Goal: Contribute content: Contribute content

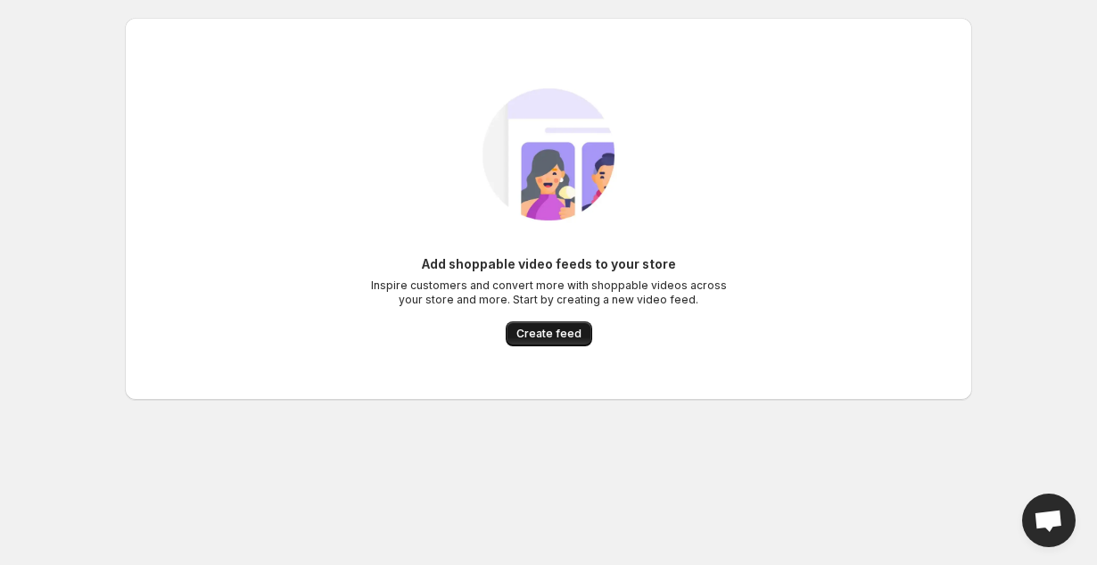
click at [575, 340] on span "Create feed" at bounding box center [548, 333] width 65 height 14
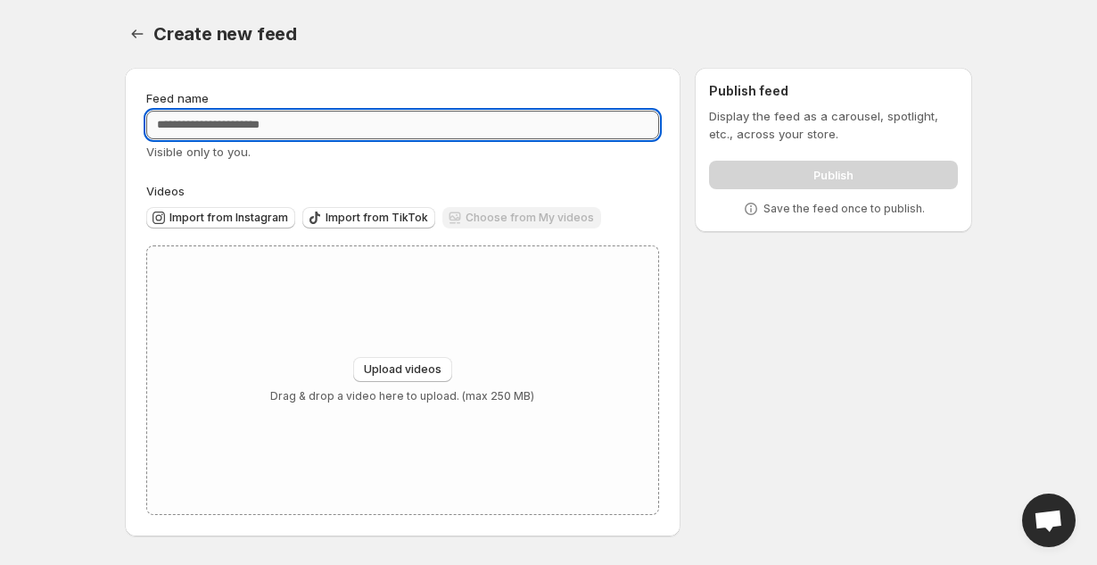
click at [354, 117] on input "Feed name" at bounding box center [402, 125] width 513 height 29
type input "*********"
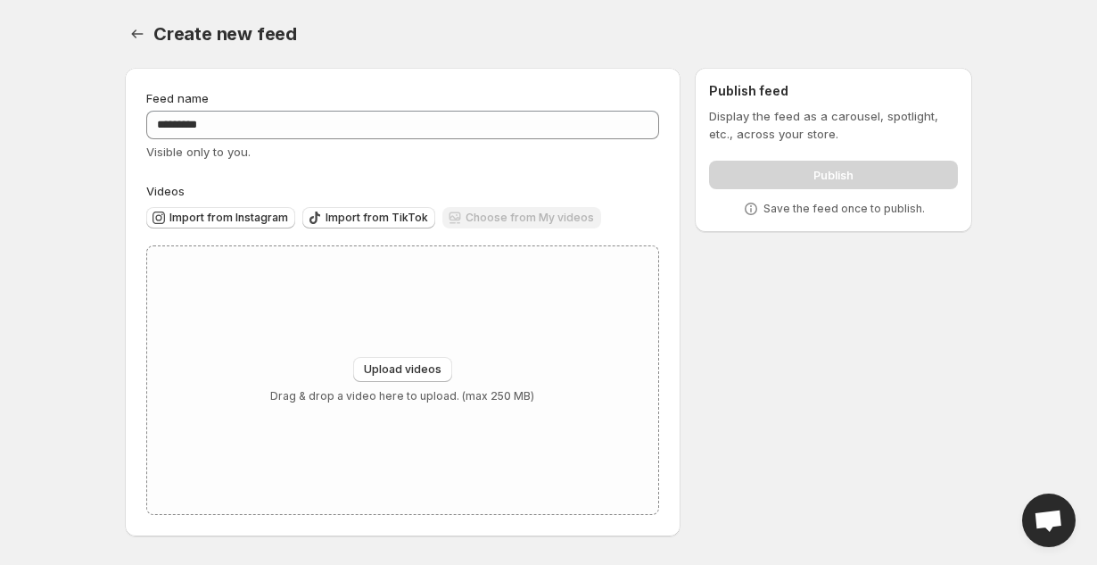
click at [430, 168] on div "Feed name ********* Visible only to you. Videos Import from Instagram Import fr…" at bounding box center [402, 301] width 513 height 425
click at [378, 376] on span "Upload videos" at bounding box center [403, 369] width 78 height 14
type input "**********"
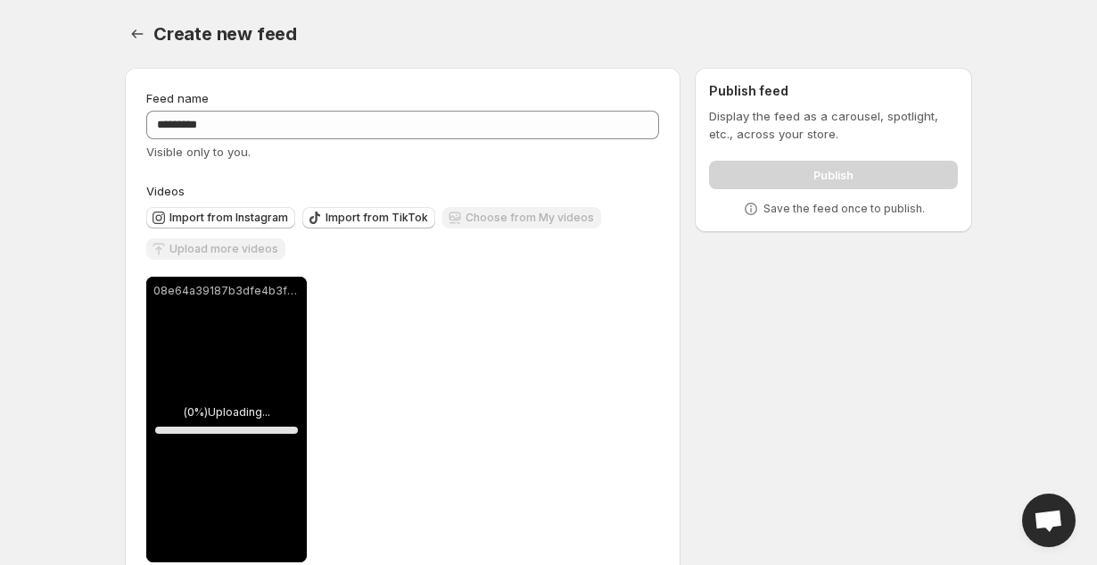
scroll to position [41, 0]
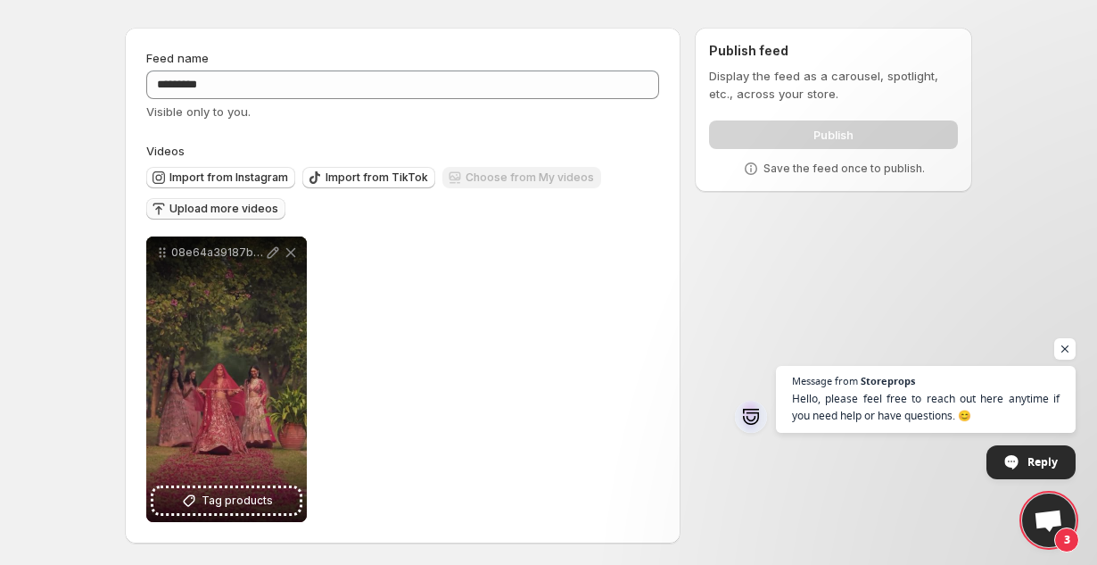
click at [242, 209] on span "Upload more videos" at bounding box center [223, 209] width 109 height 14
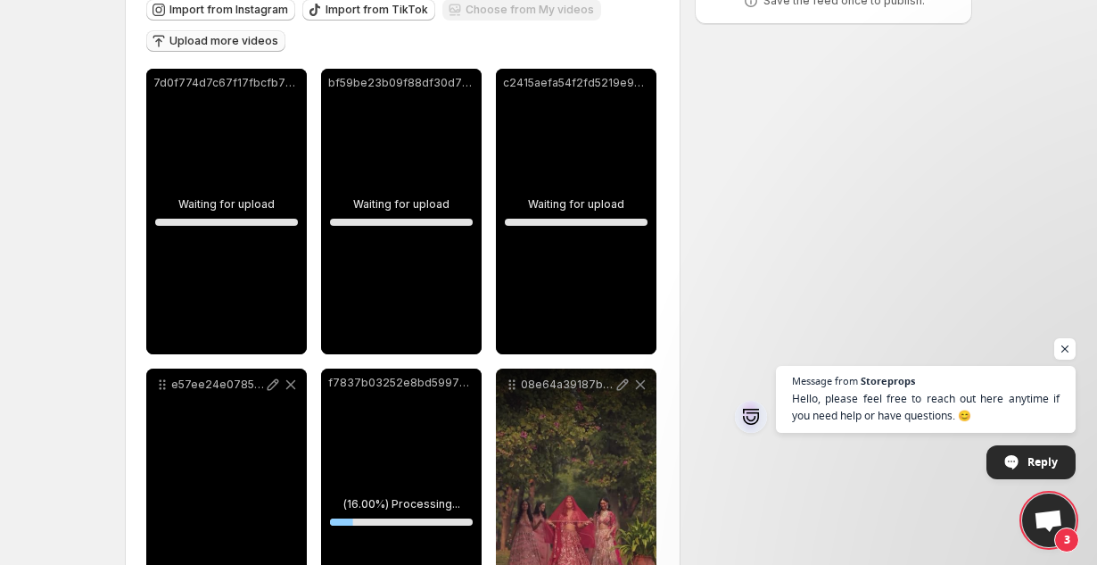
scroll to position [341, 0]
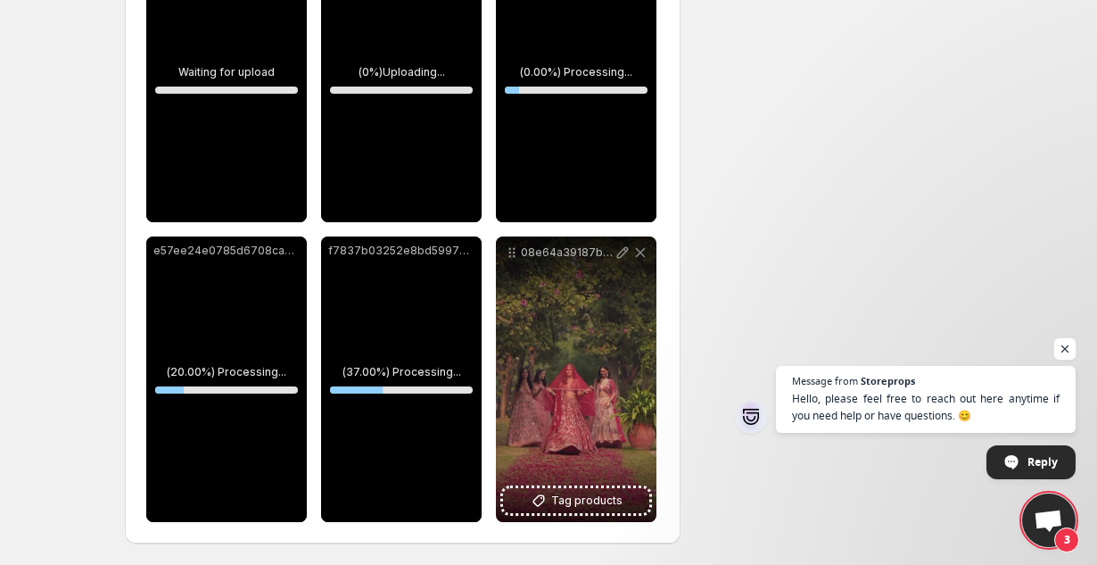
click at [1069, 342] on span "Open chat" at bounding box center [1065, 349] width 22 height 22
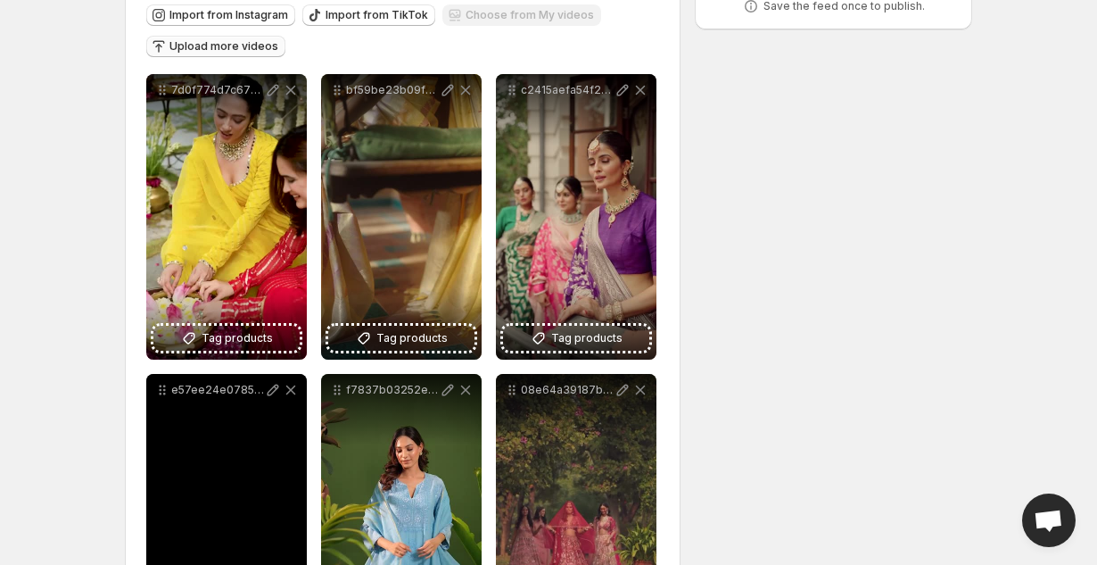
scroll to position [278, 0]
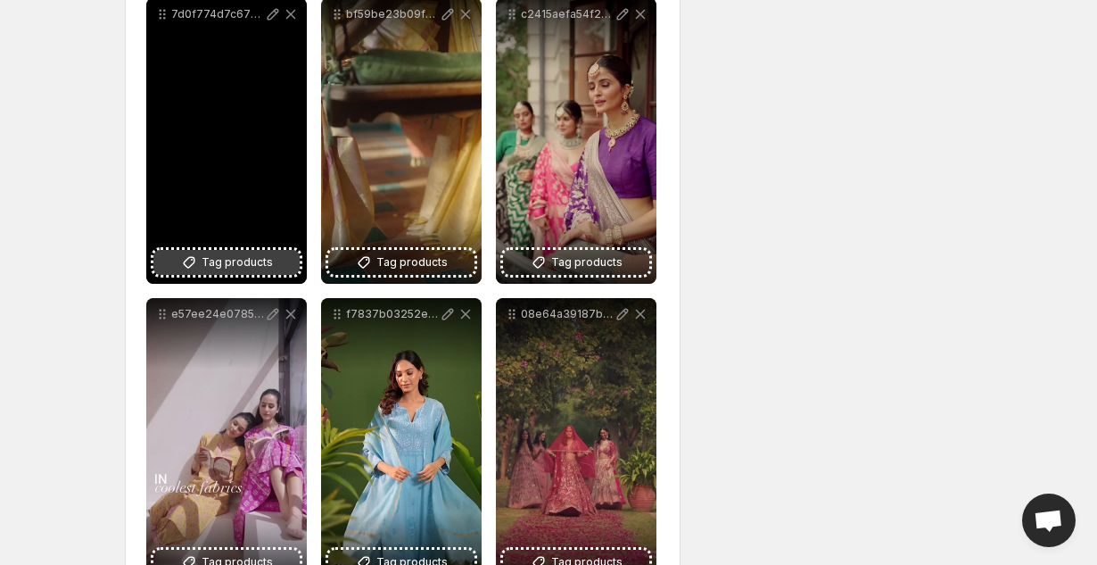
click at [226, 266] on span "Tag products" at bounding box center [237, 262] width 71 height 18
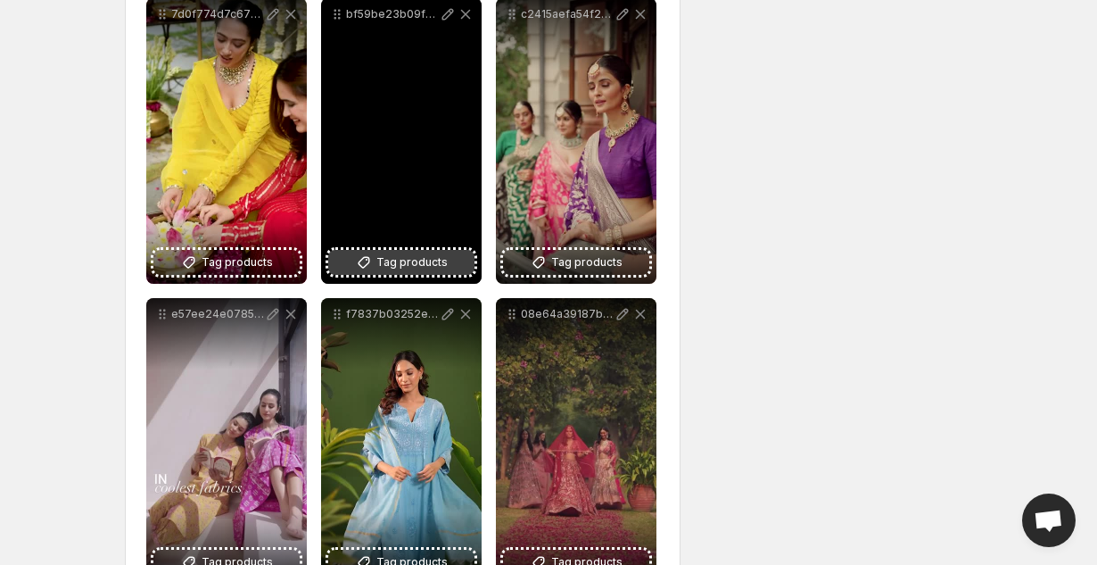
click at [409, 260] on span "Tag products" at bounding box center [411, 262] width 71 height 18
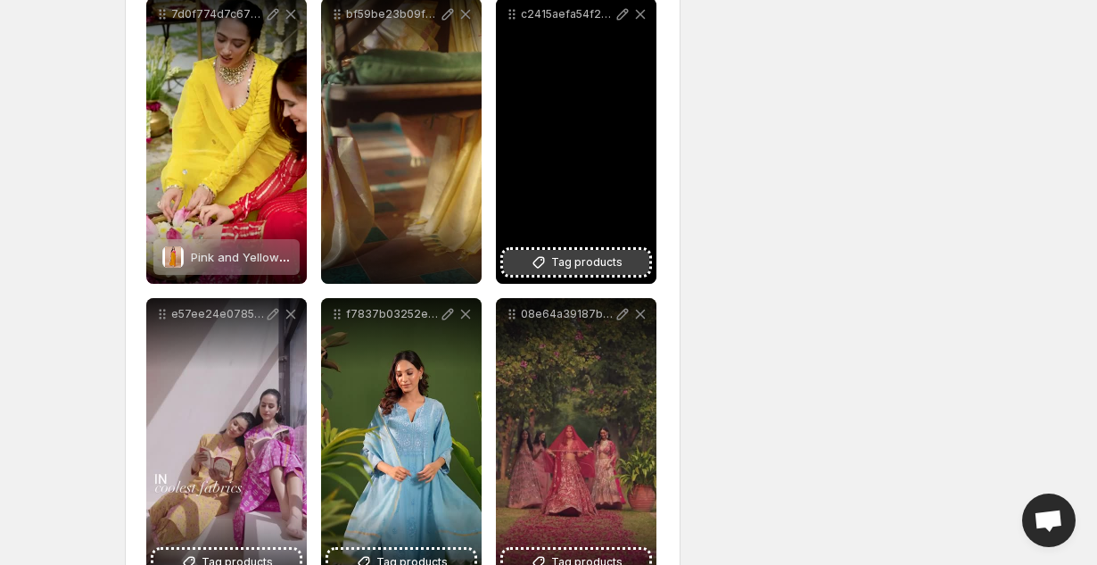
click at [606, 273] on button "Tag products" at bounding box center [576, 262] width 146 height 25
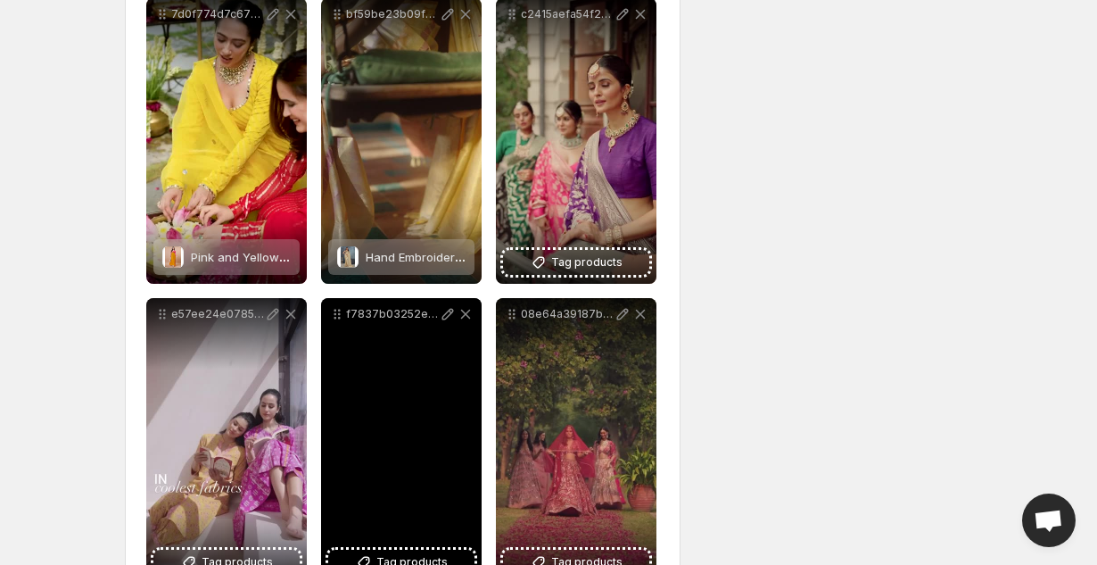
scroll to position [341, 0]
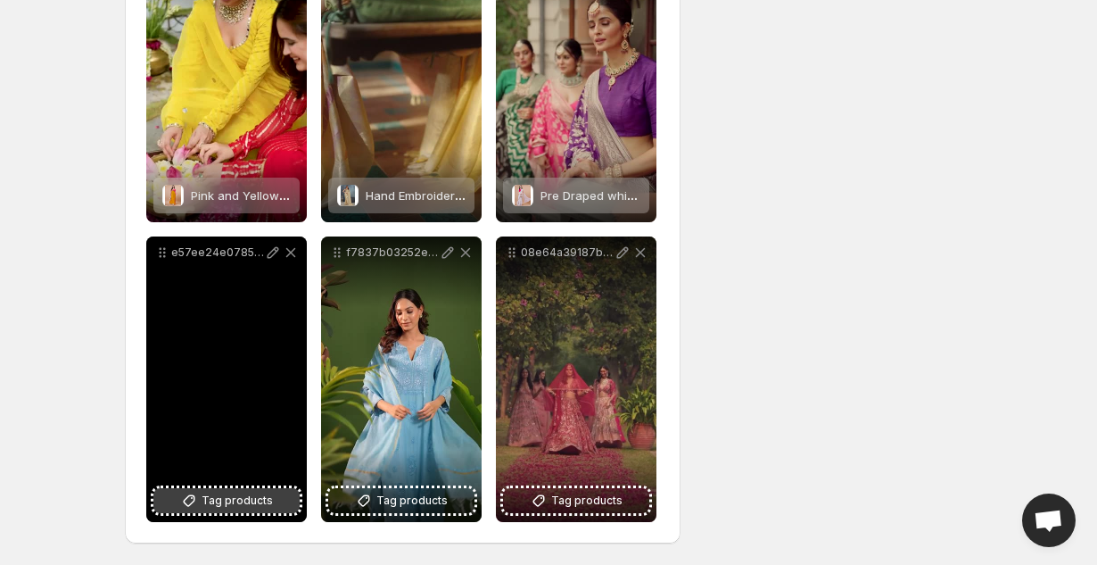
click at [247, 502] on span "Tag products" at bounding box center [237, 500] width 71 height 18
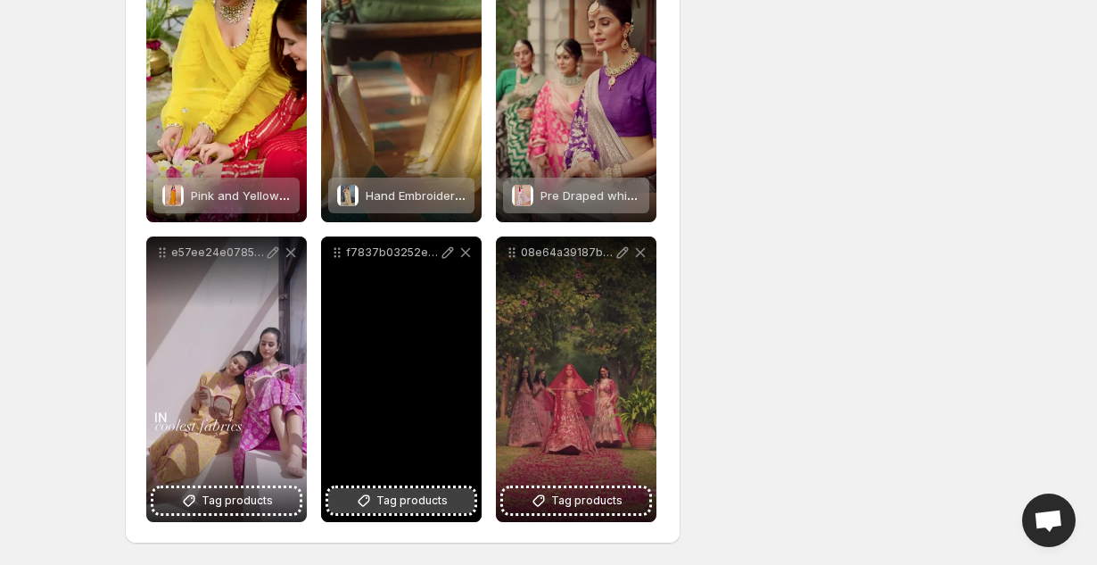
click at [386, 491] on span "Tag products" at bounding box center [411, 500] width 71 height 18
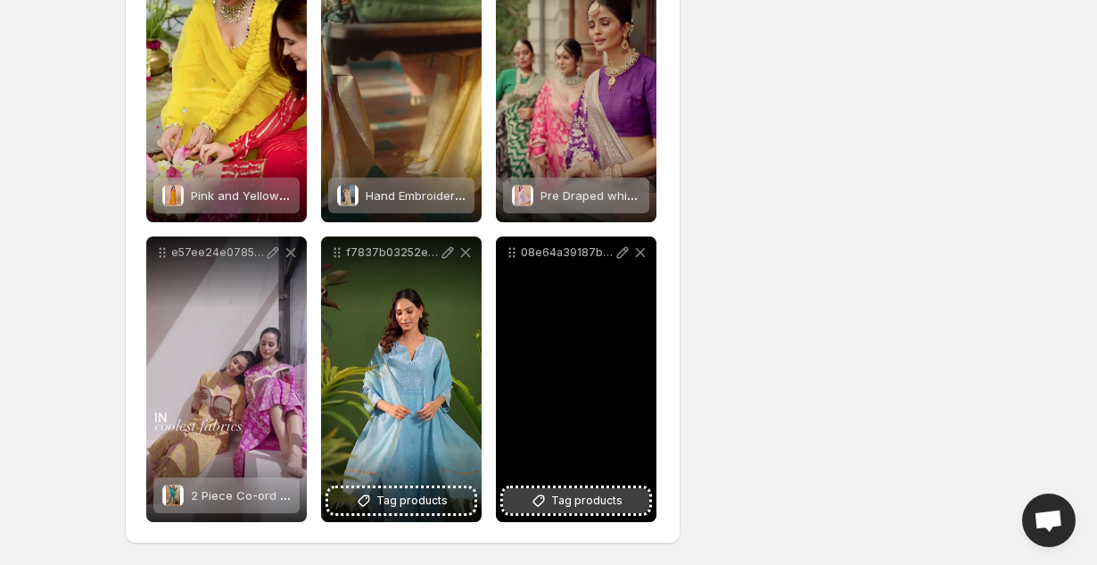
click at [542, 497] on icon at bounding box center [542, 498] width 2 height 2
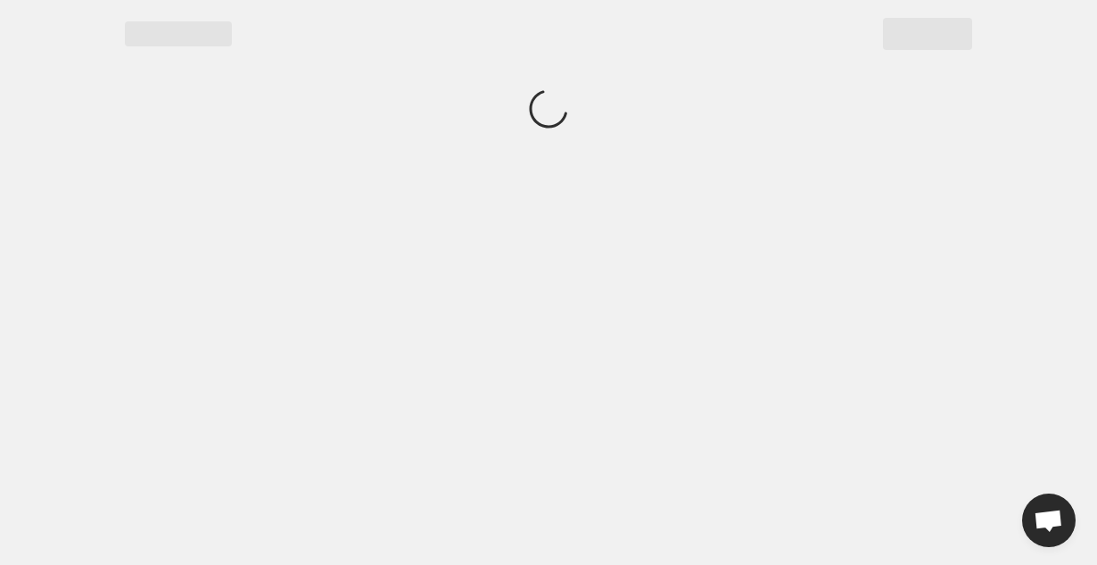
scroll to position [0, 0]
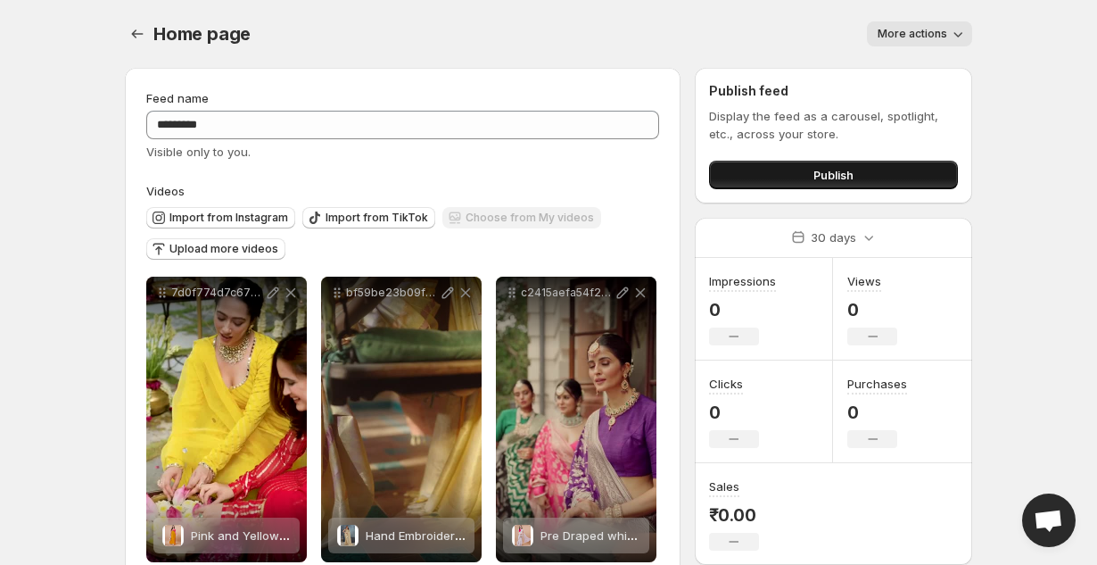
click at [801, 171] on button "Publish" at bounding box center [833, 175] width 249 height 29
